Goal: Task Accomplishment & Management: Manage account settings

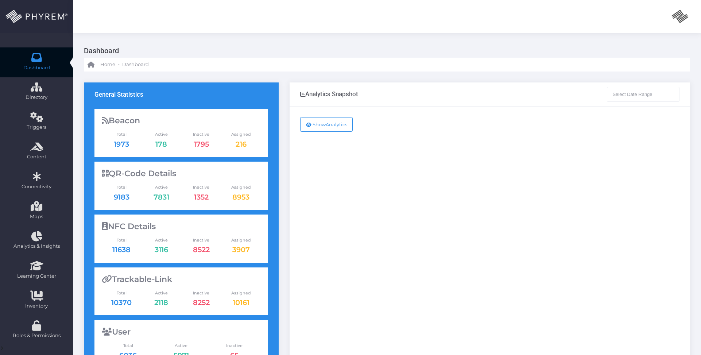
type input "[DATE] - [DATE]"
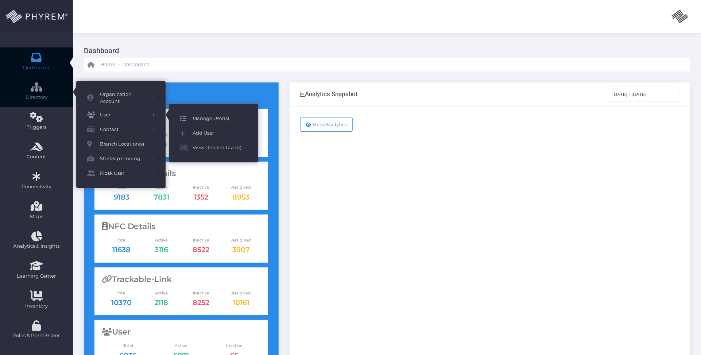
click at [207, 119] on span "Manage User(s)" at bounding box center [220, 118] width 55 height 9
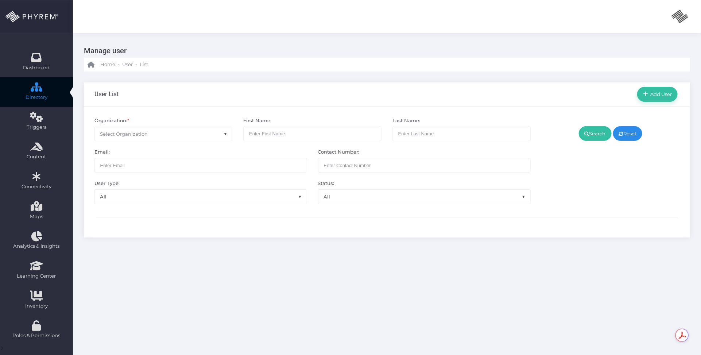
click at [172, 134] on span "Select Organization" at bounding box center [163, 134] width 137 height 14
click at [195, 105] on div "User List Add User" at bounding box center [387, 94] width 606 height 24
click at [183, 131] on span "Select Organization" at bounding box center [163, 134] width 137 height 14
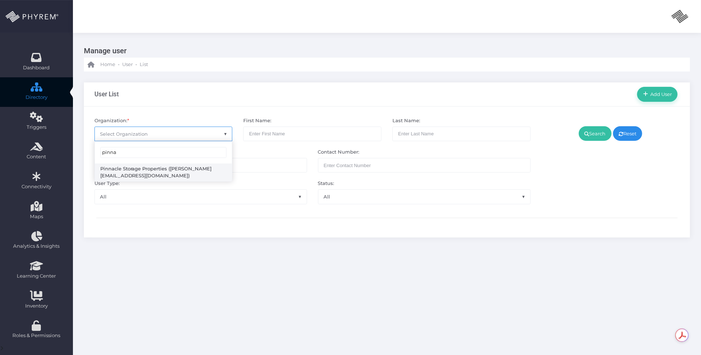
type input "pinna"
select select "4799"
click at [587, 139] on link "Search" at bounding box center [595, 133] width 33 height 15
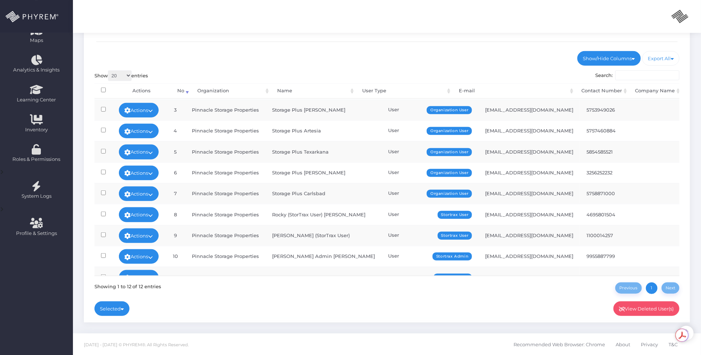
scroll to position [83, 0]
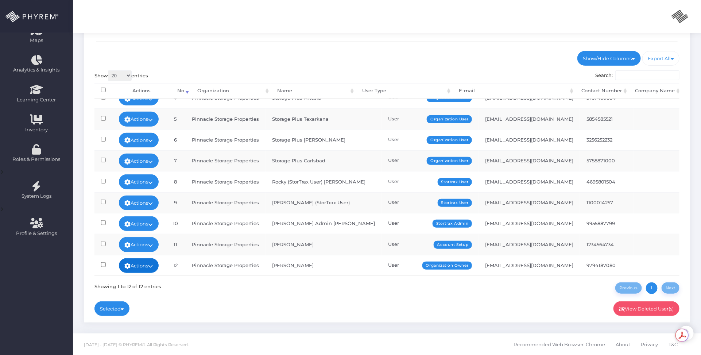
click at [156, 258] on link "Actions" at bounding box center [139, 265] width 40 height 15
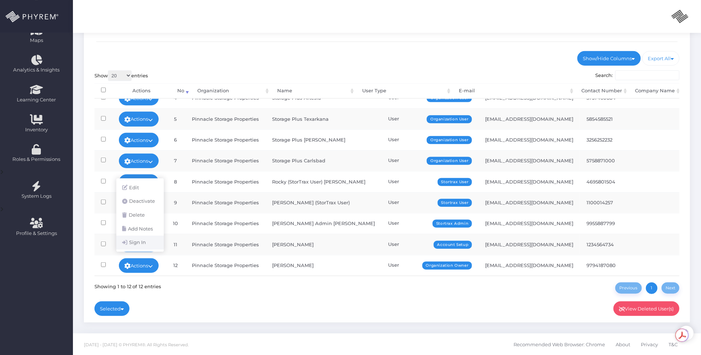
click at [155, 241] on link "Sign In" at bounding box center [139, 243] width 47 height 14
